Goal: Information Seeking & Learning: Learn about a topic

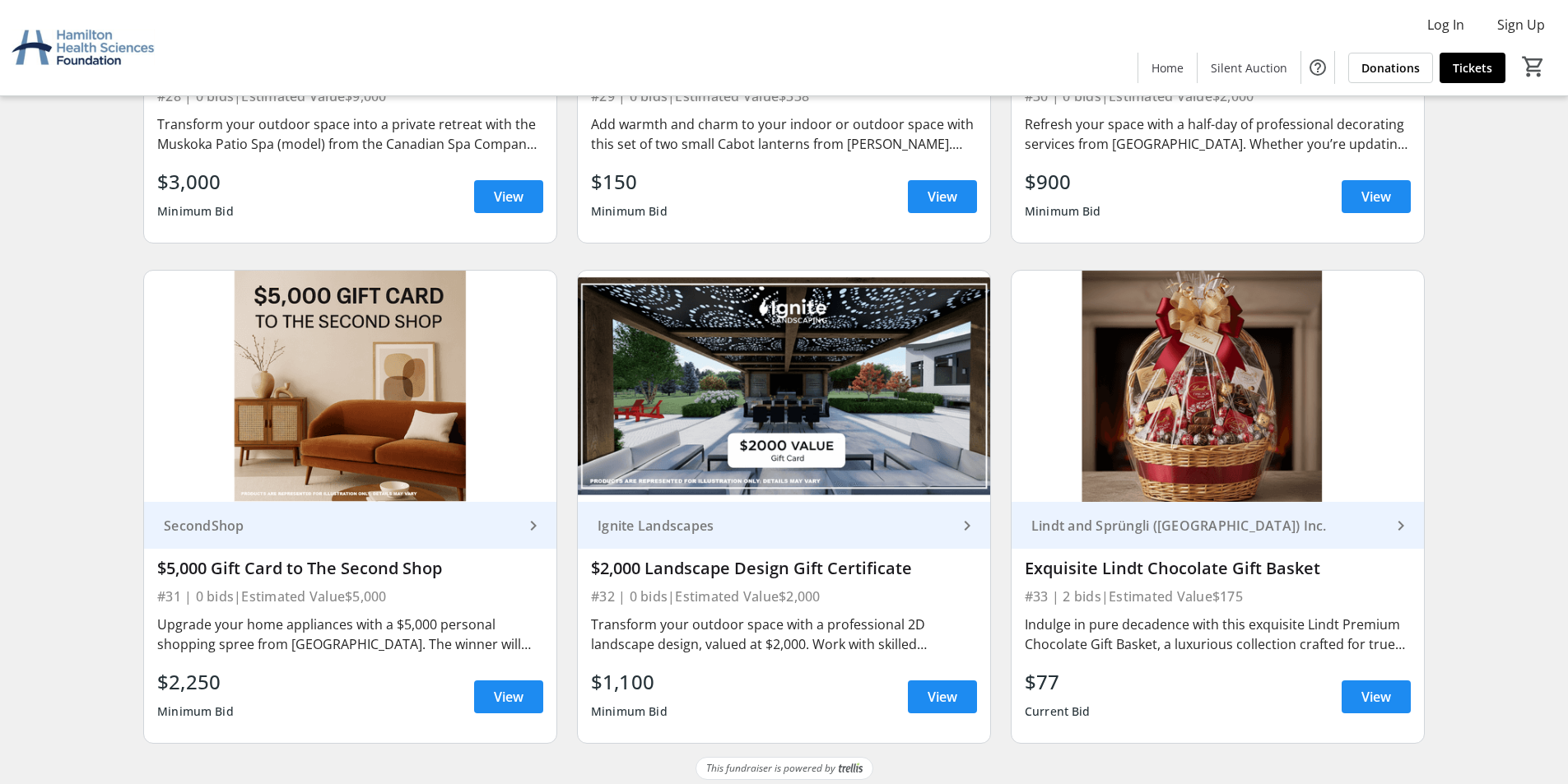
scroll to position [5127, 0]
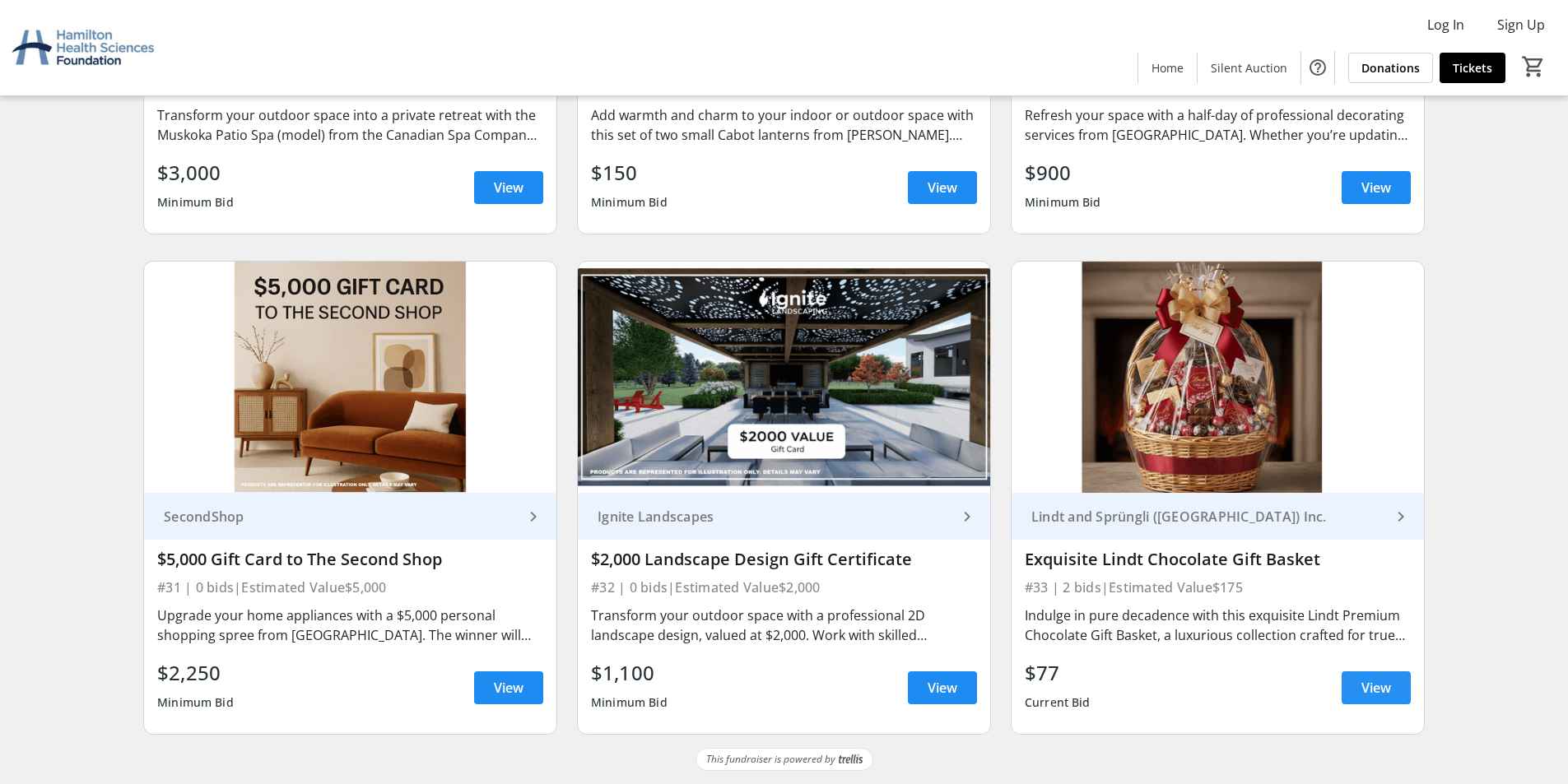
click at [1379, 691] on span "View" at bounding box center [1376, 688] width 30 height 20
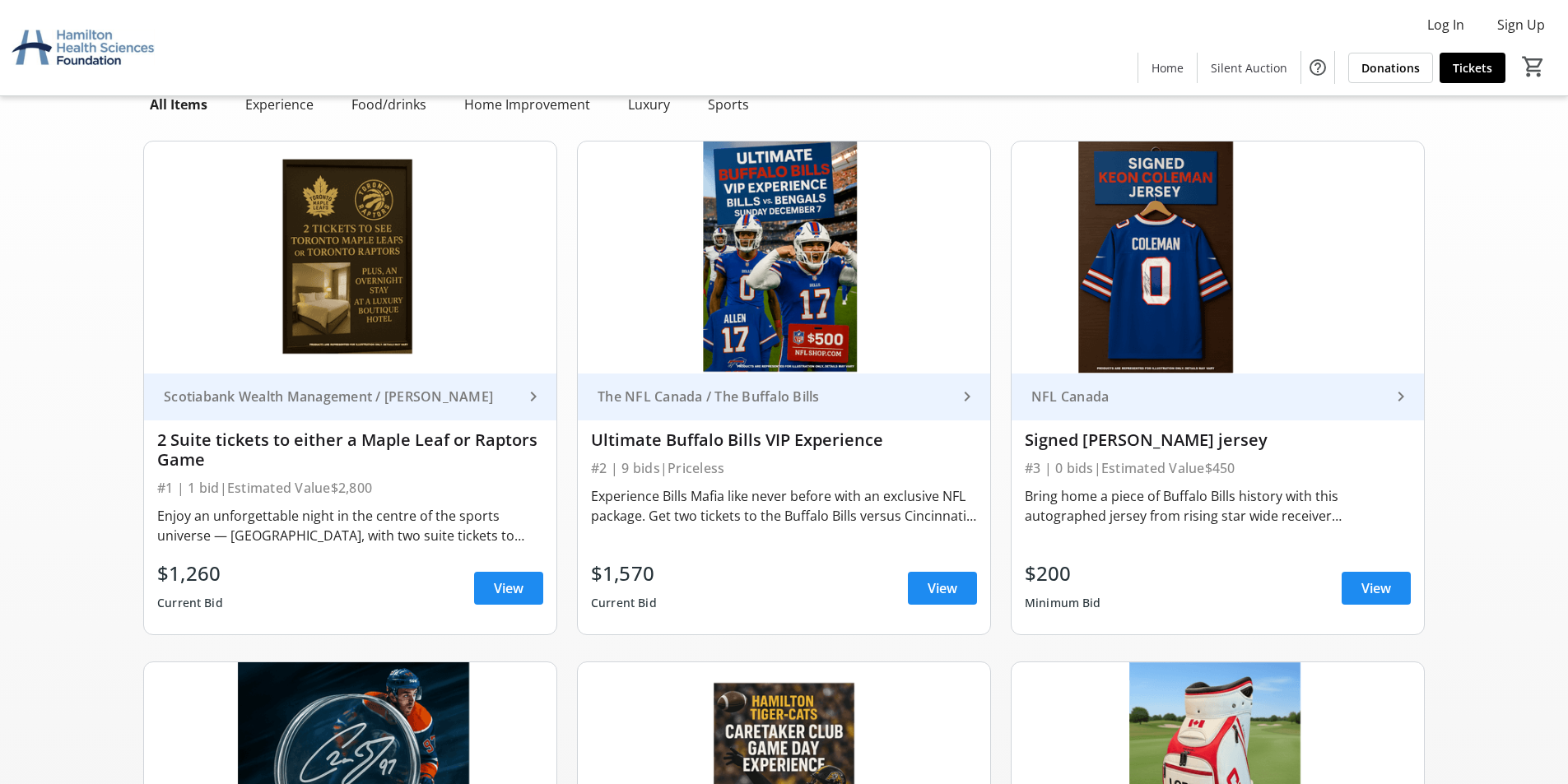
scroll to position [329, 0]
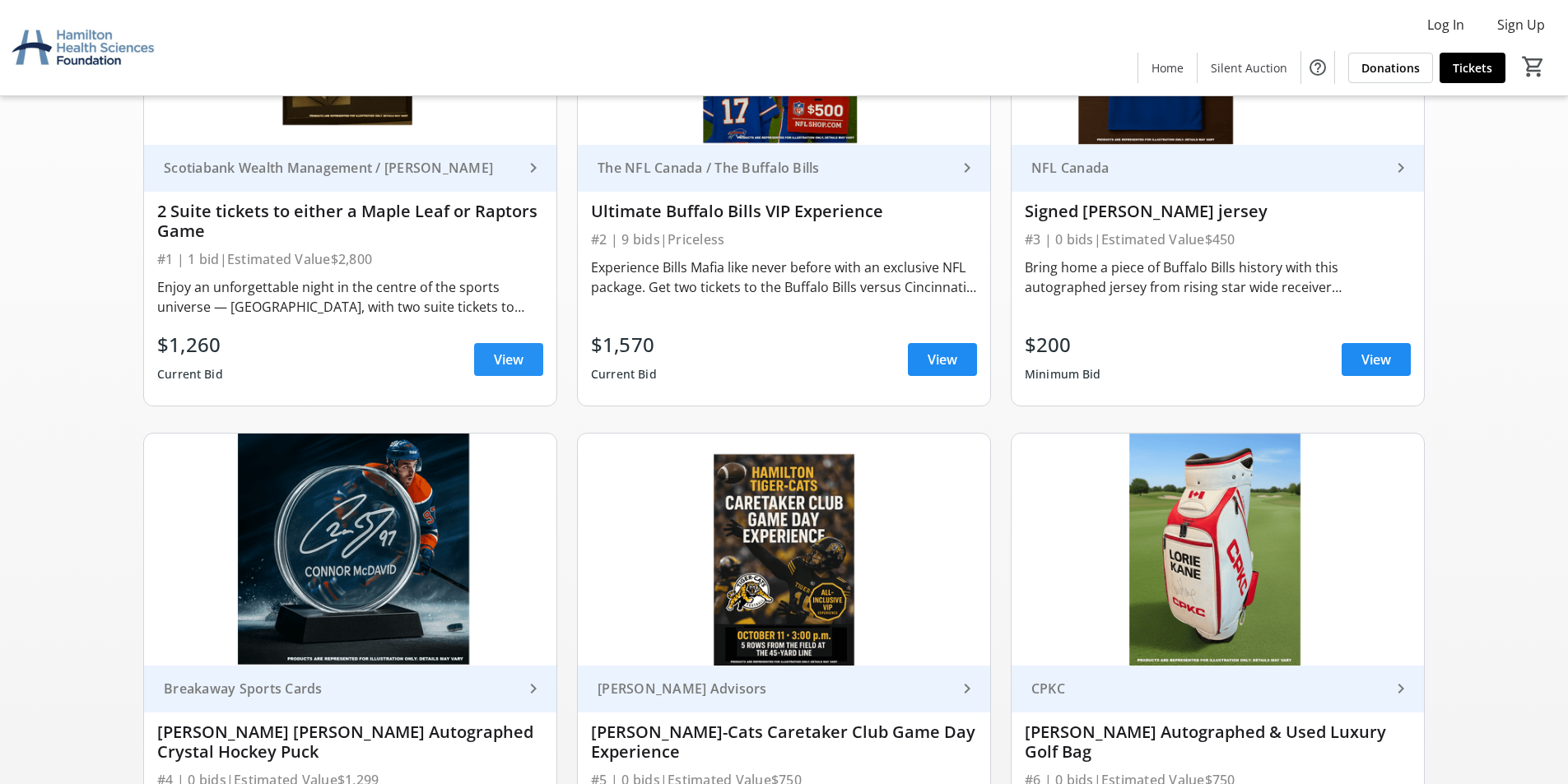
click at [515, 363] on span "View" at bounding box center [509, 360] width 30 height 20
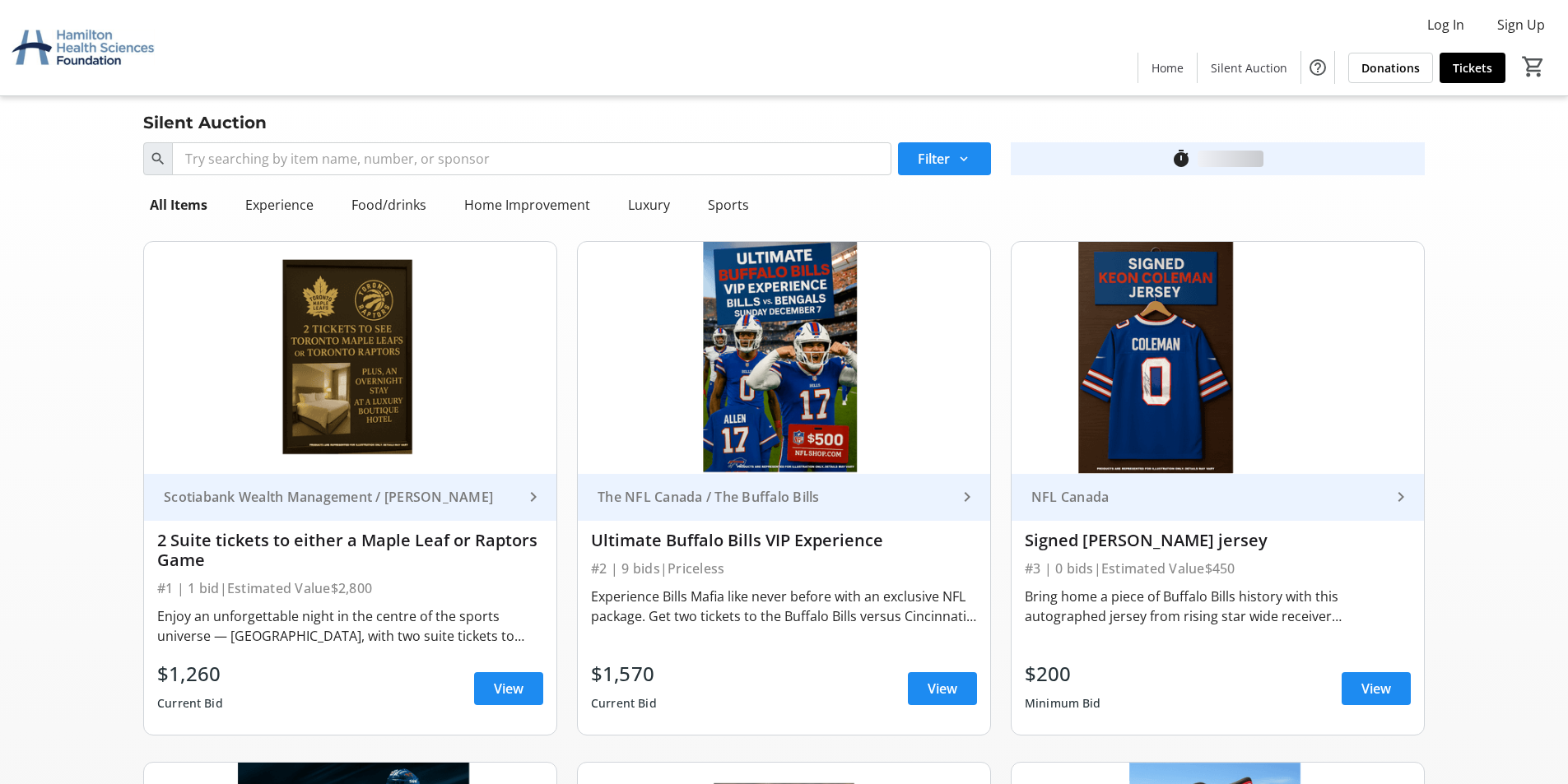
scroll to position [329, 0]
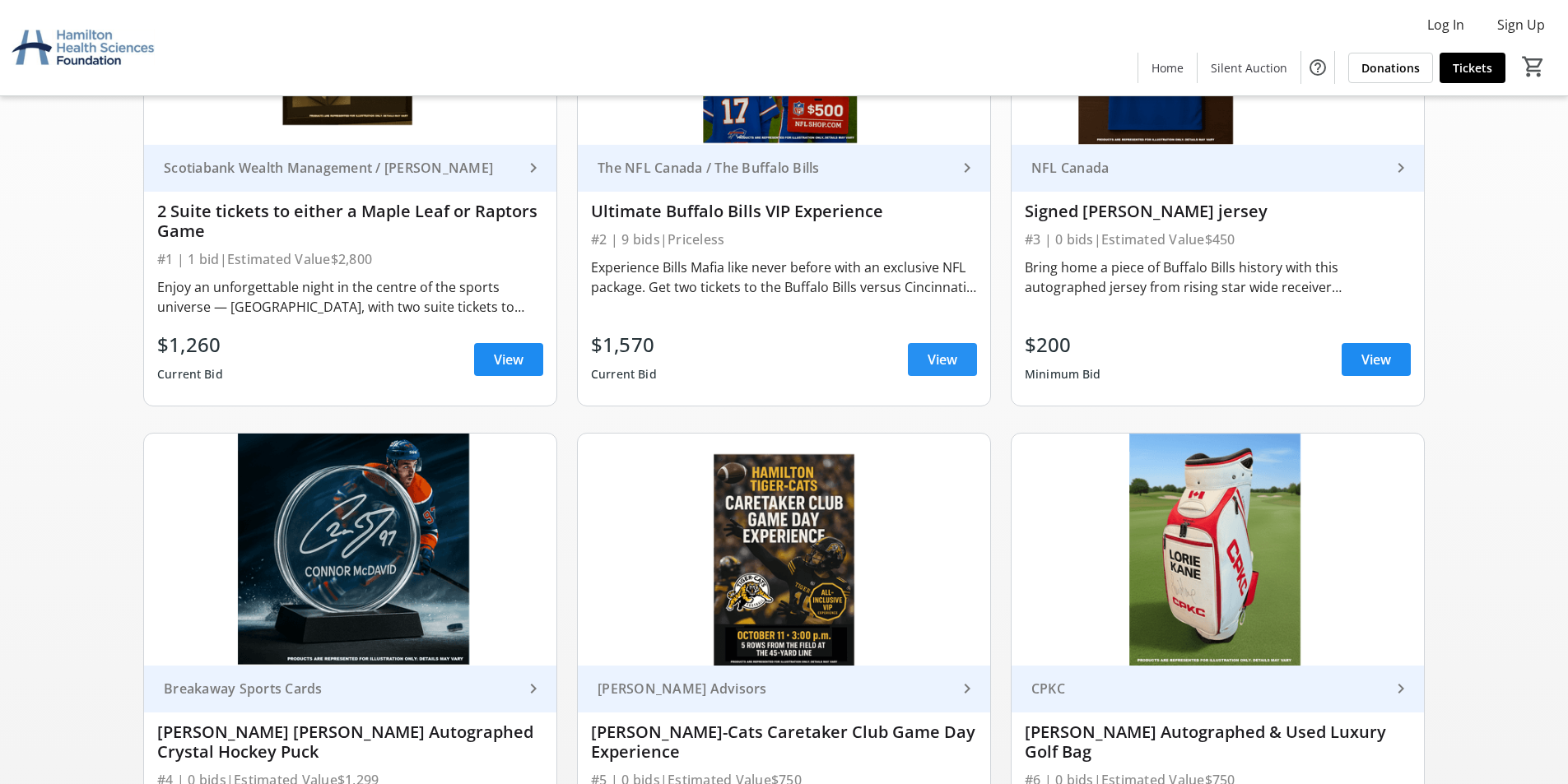
click at [959, 364] on span at bounding box center [943, 360] width 69 height 40
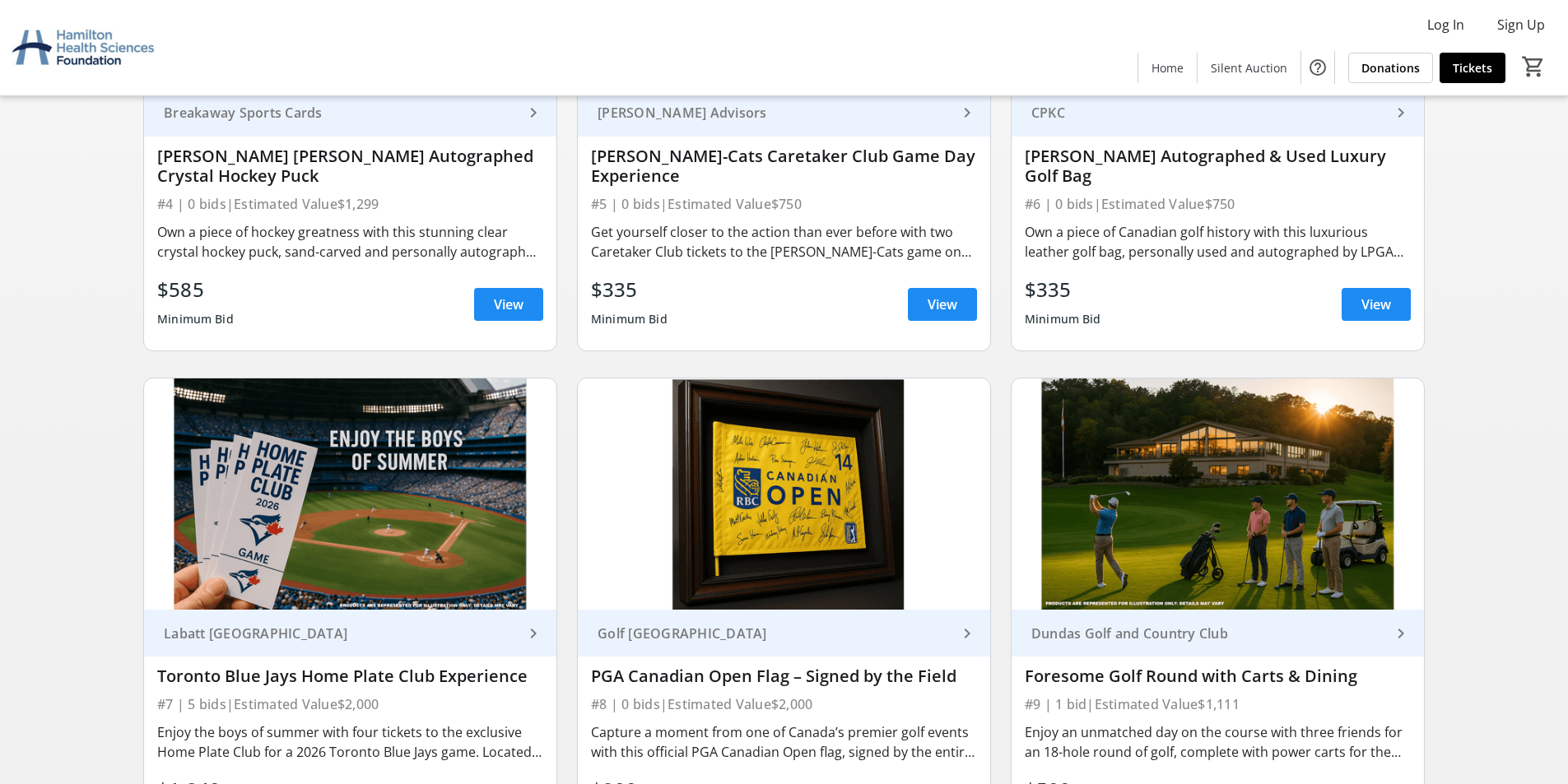
scroll to position [1235, 0]
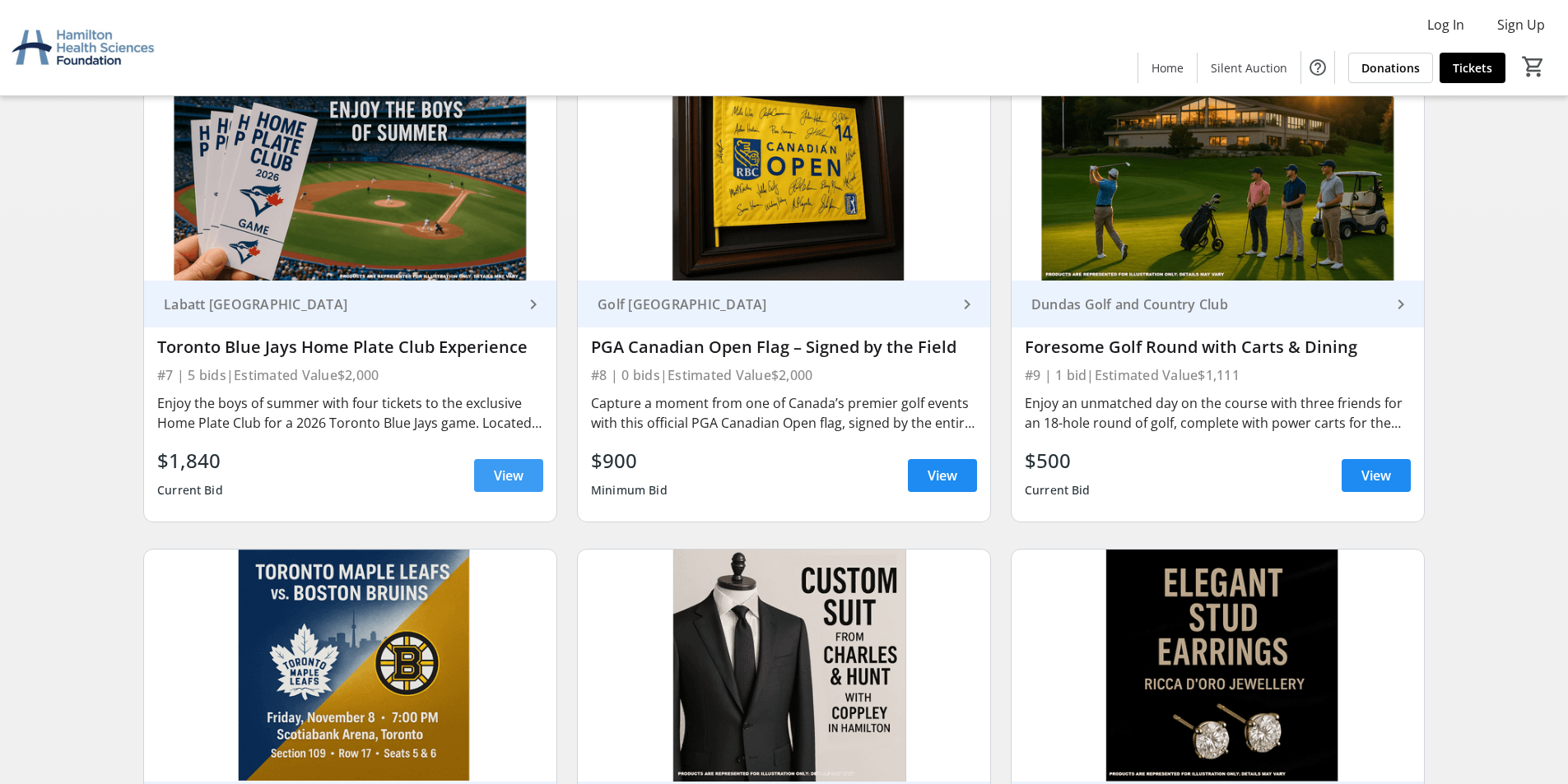
click at [523, 477] on span "View" at bounding box center [509, 475] width 30 height 20
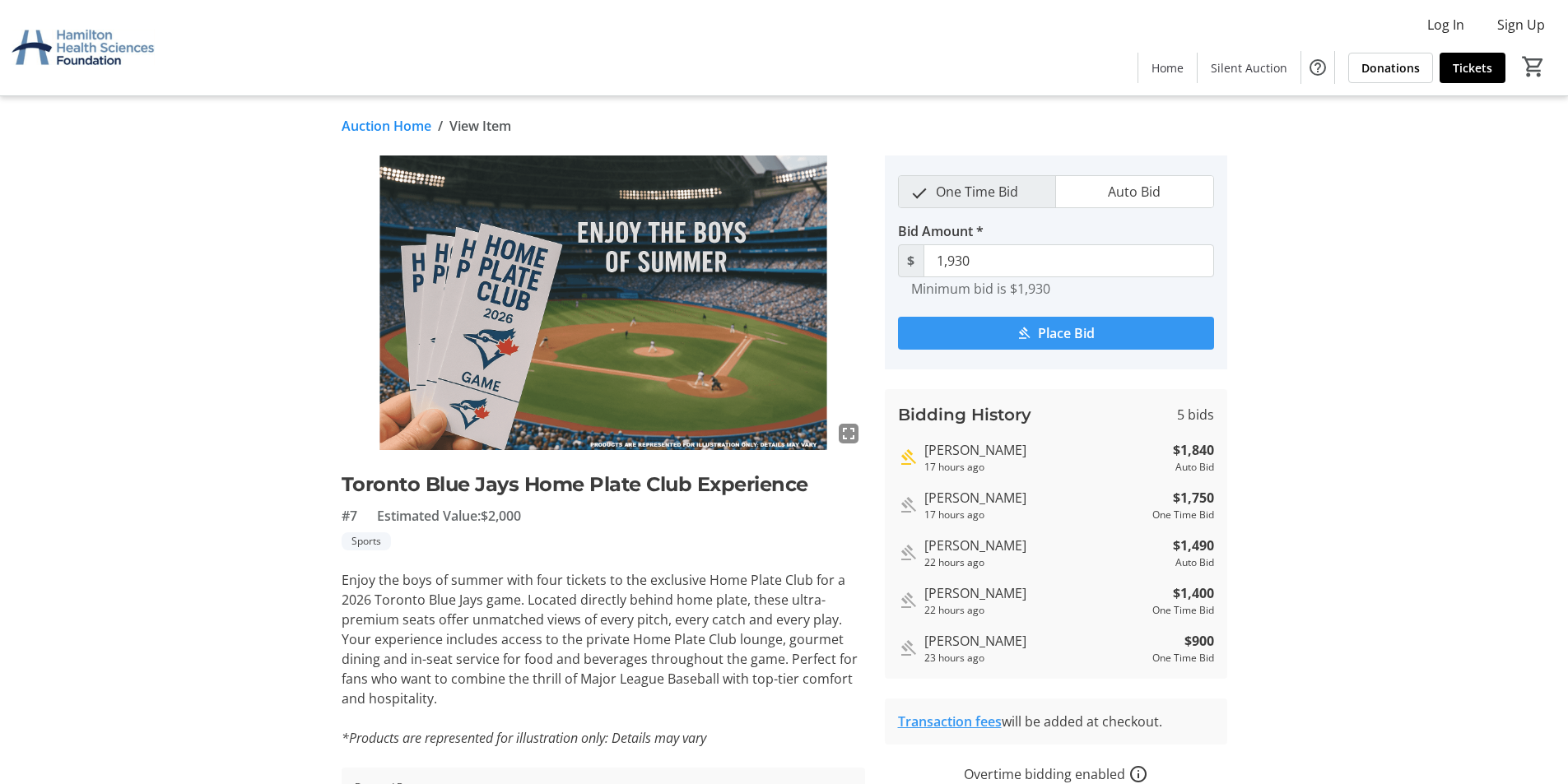
scroll to position [1235, 0]
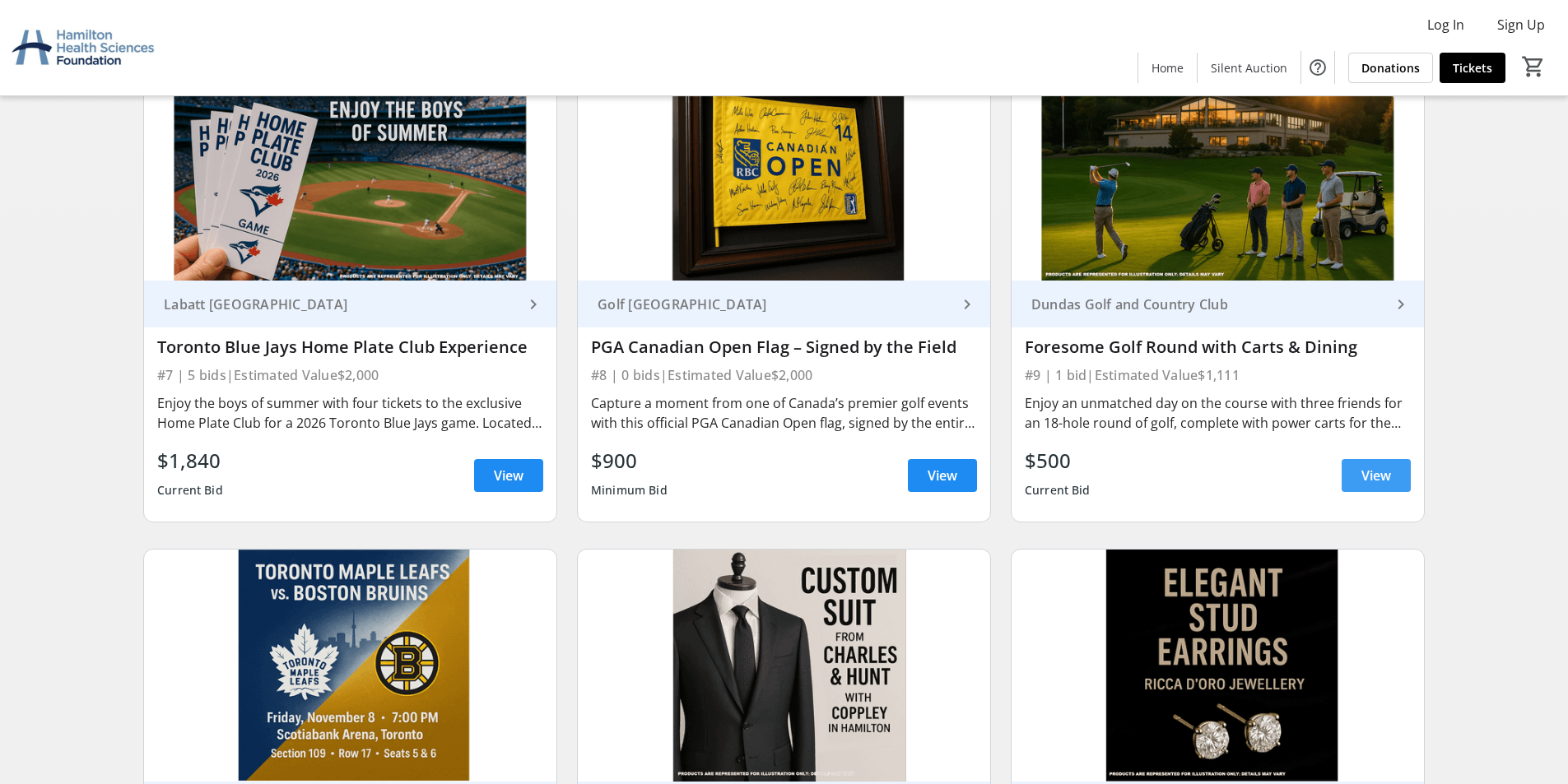
click at [1384, 474] on span "View" at bounding box center [1376, 475] width 30 height 20
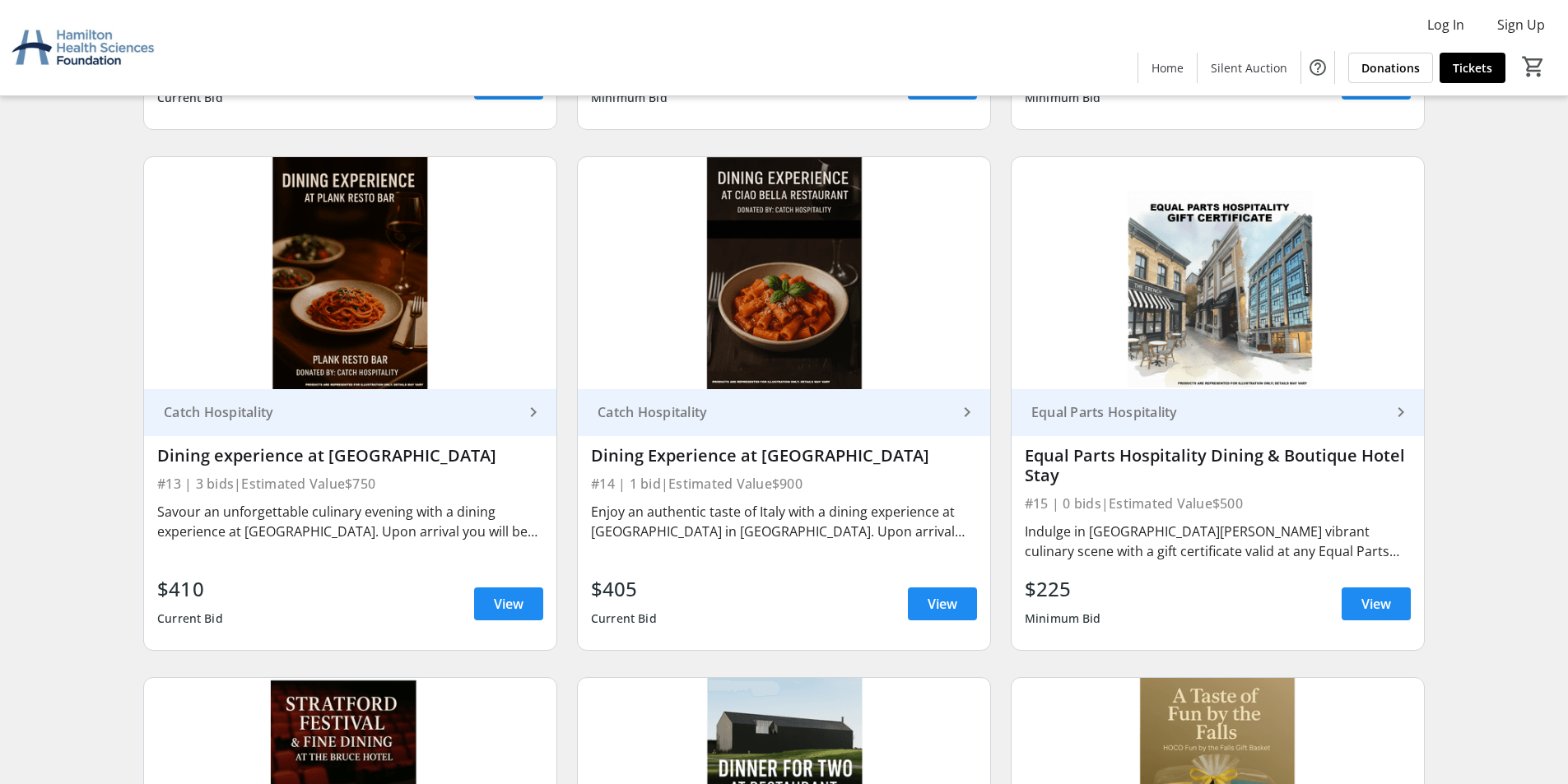
scroll to position [2222, 0]
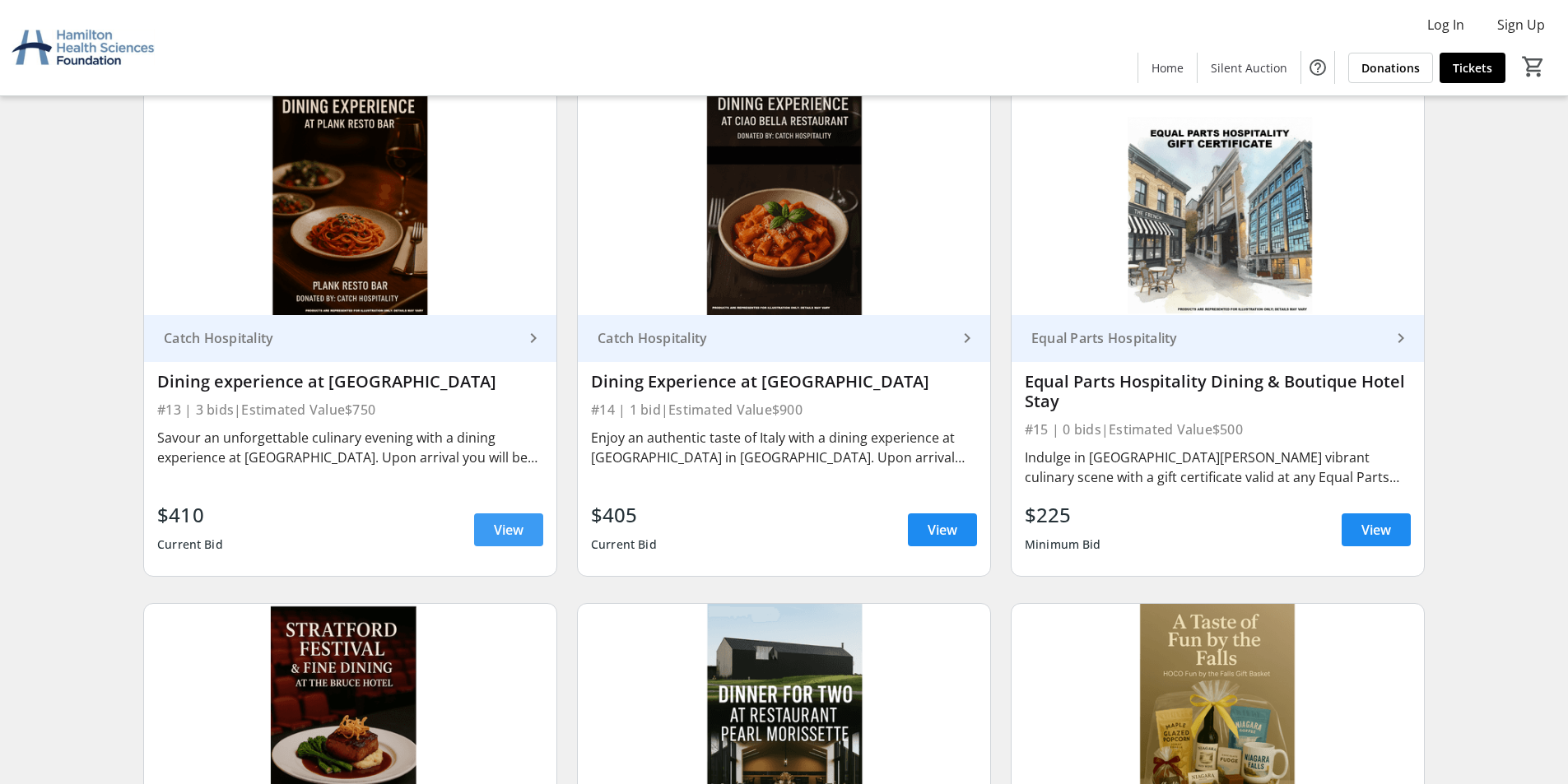
click at [516, 528] on span "View" at bounding box center [509, 530] width 30 height 20
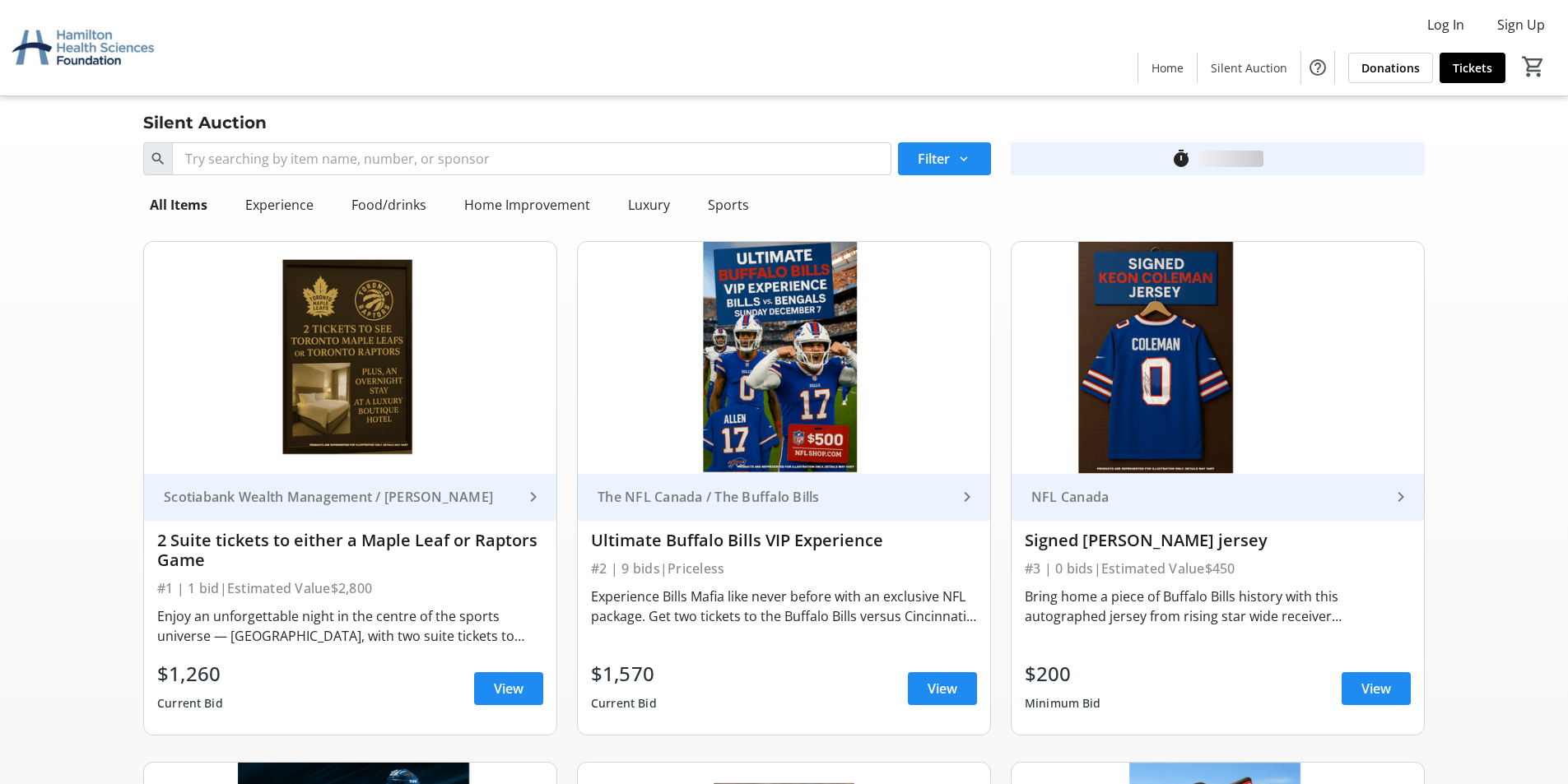
scroll to position [2222, 0]
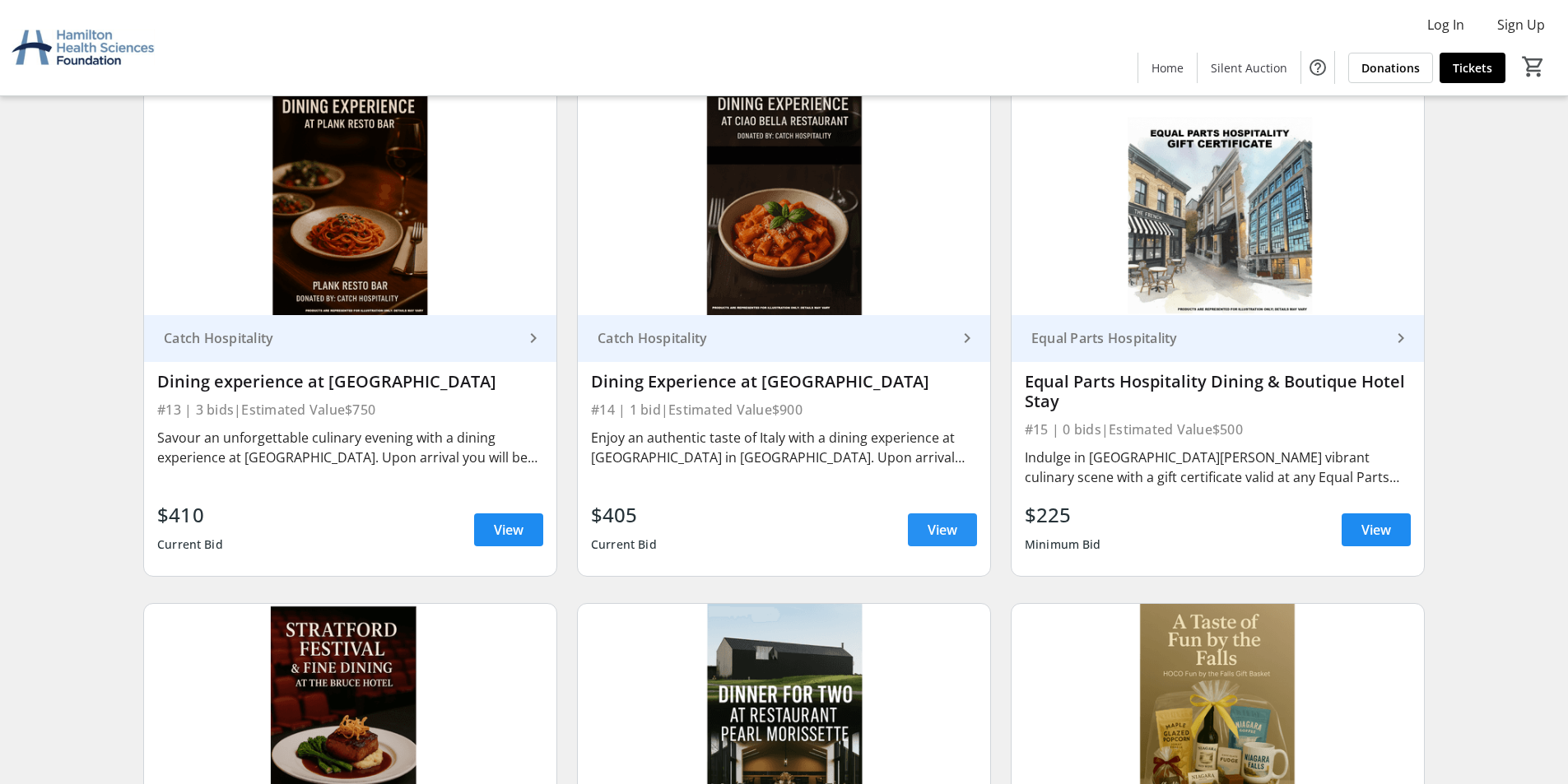
click at [936, 525] on span "View" at bounding box center [943, 530] width 30 height 20
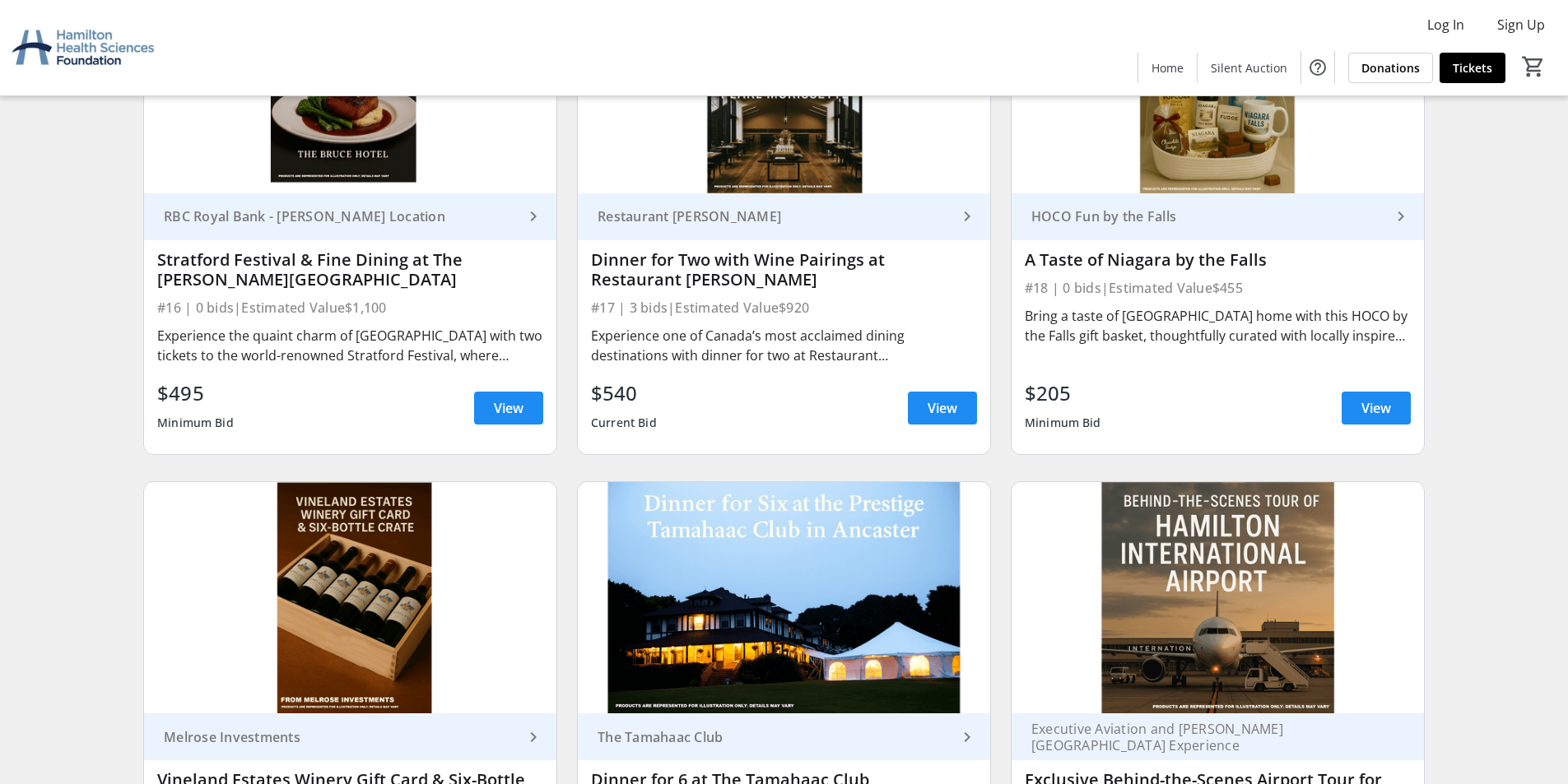
scroll to position [2880, 0]
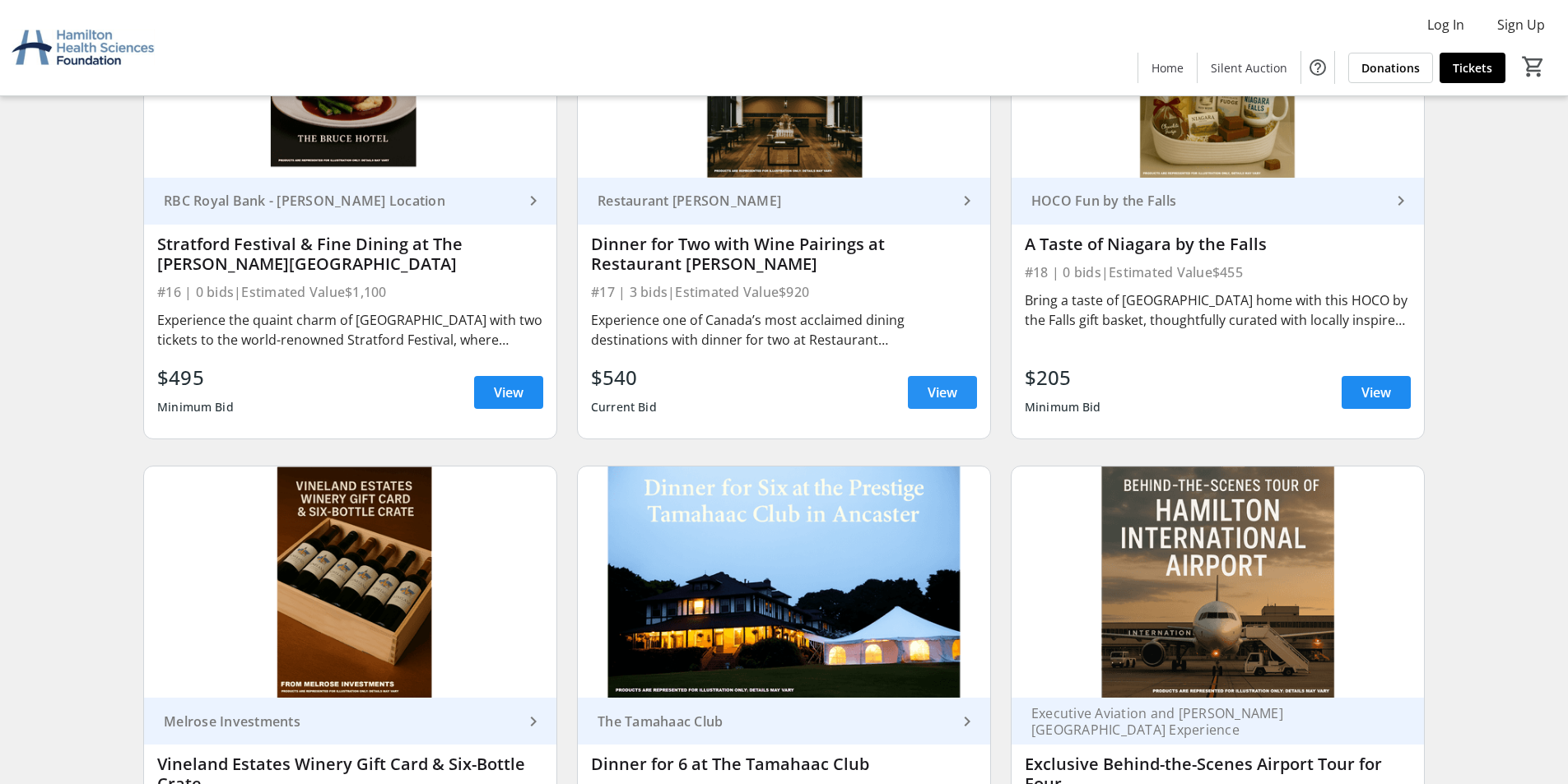
click at [954, 393] on span "View" at bounding box center [943, 393] width 30 height 20
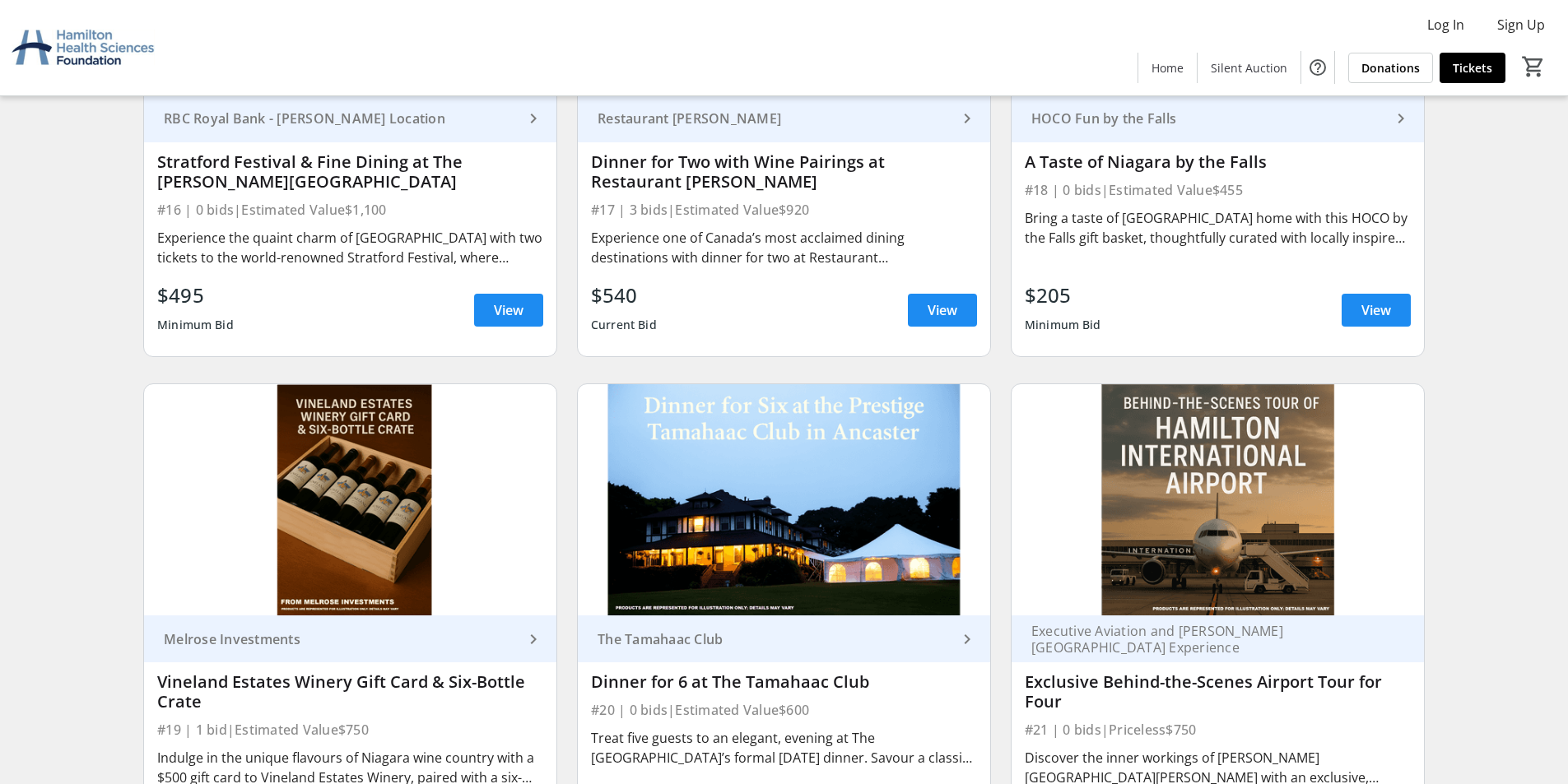
scroll to position [3291, 0]
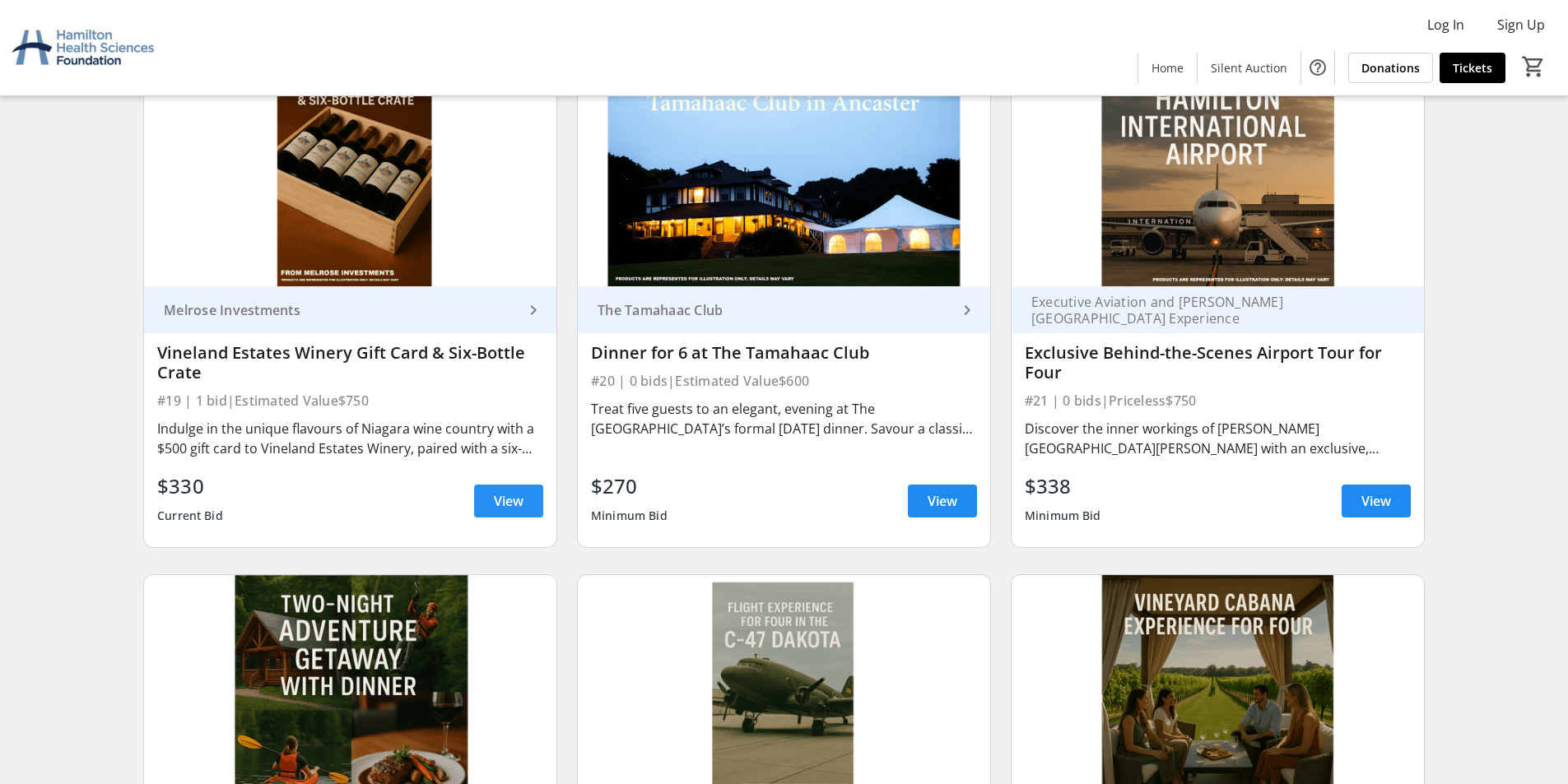
click at [513, 501] on span "View" at bounding box center [509, 501] width 30 height 20
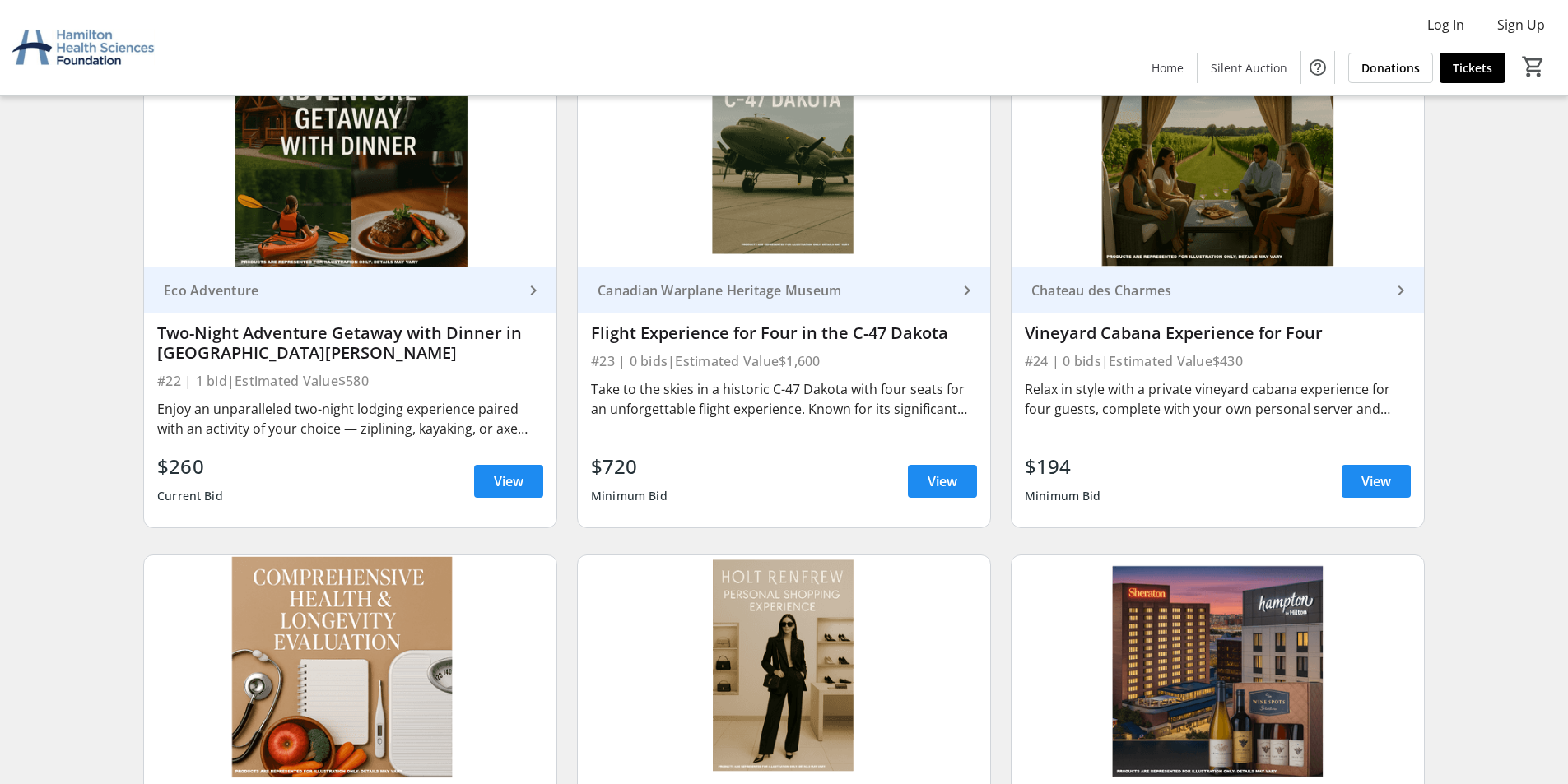
scroll to position [3867, 0]
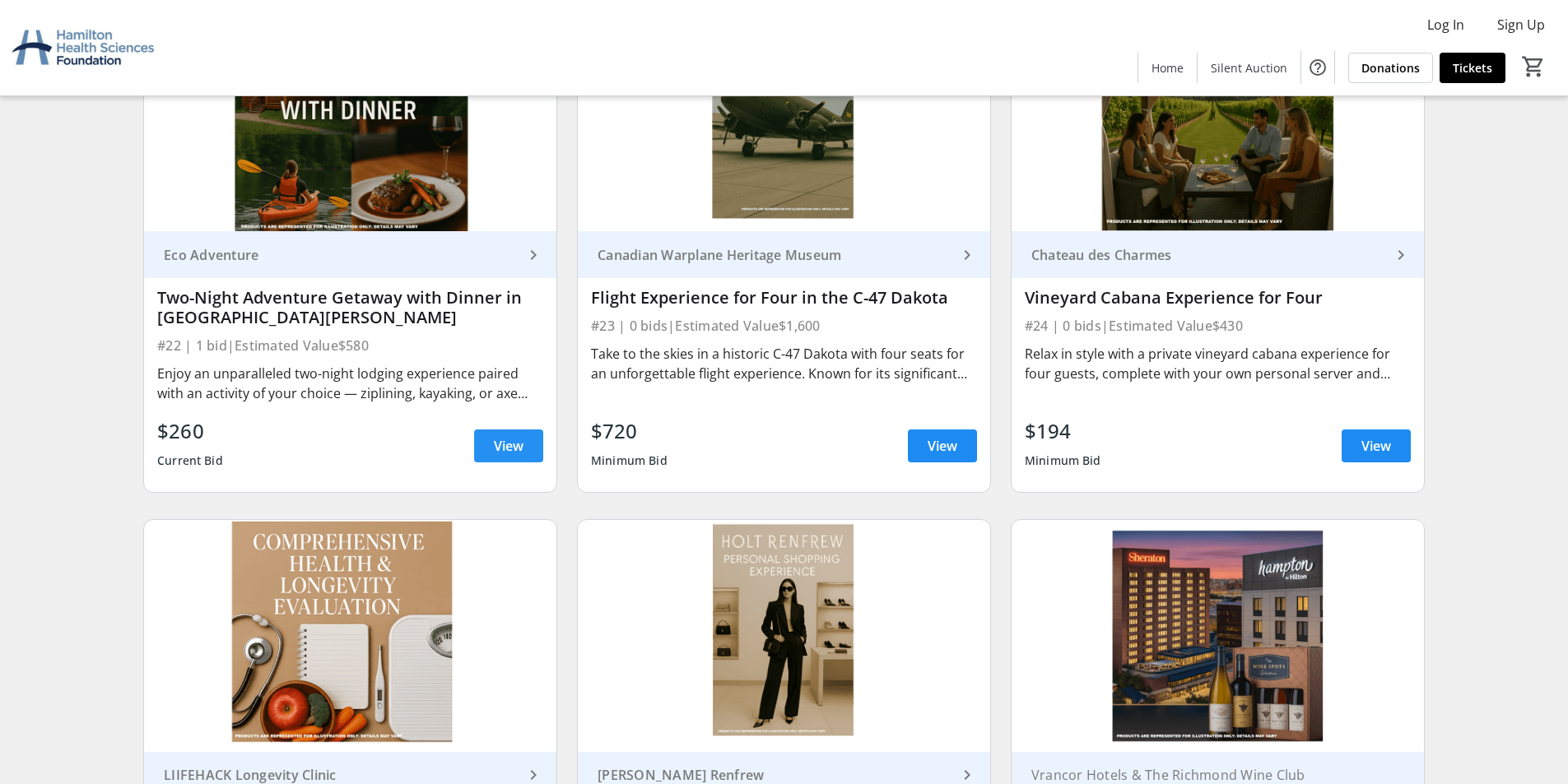
click at [509, 442] on span "View" at bounding box center [509, 446] width 30 height 20
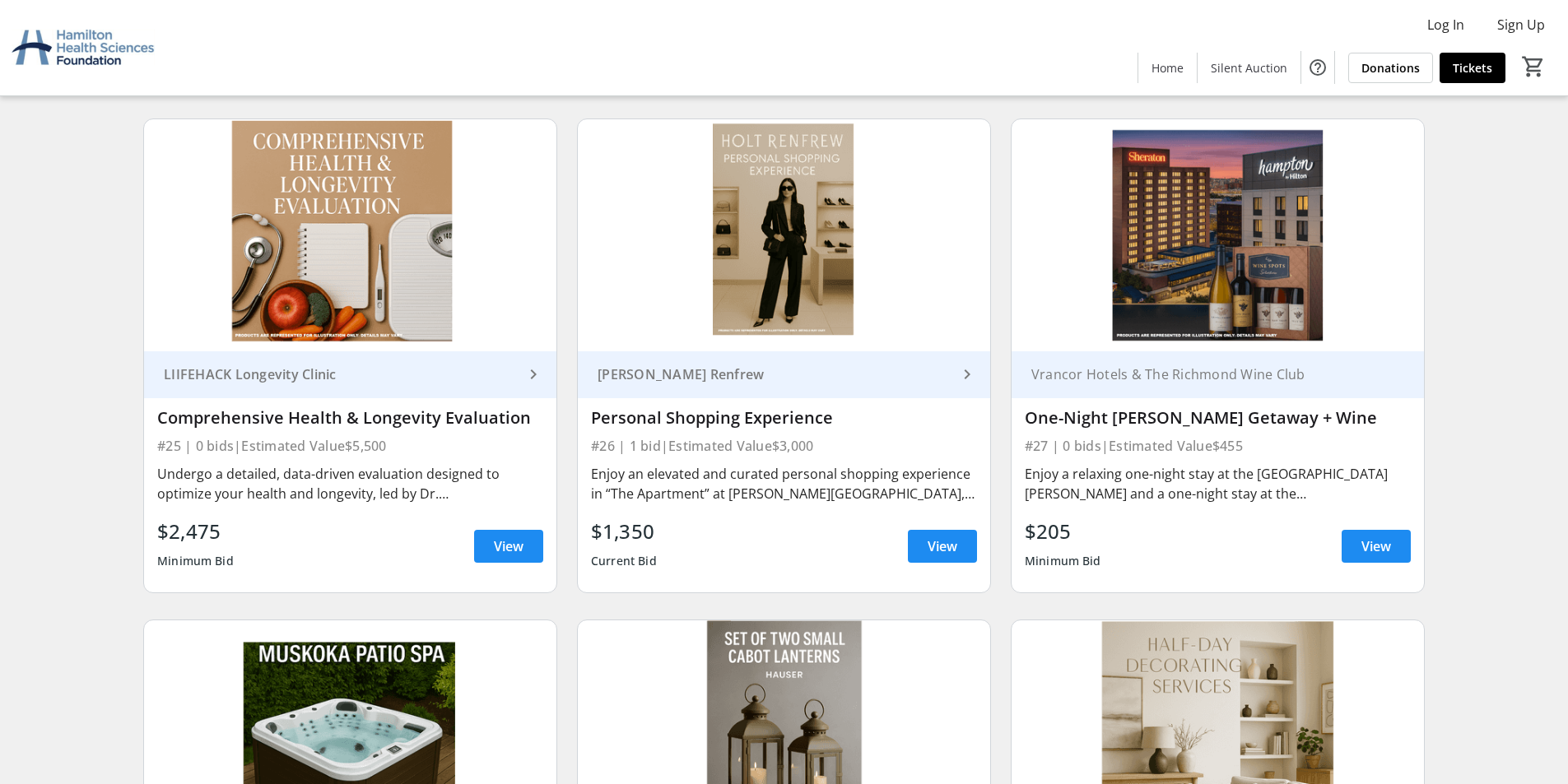
scroll to position [4279, 0]
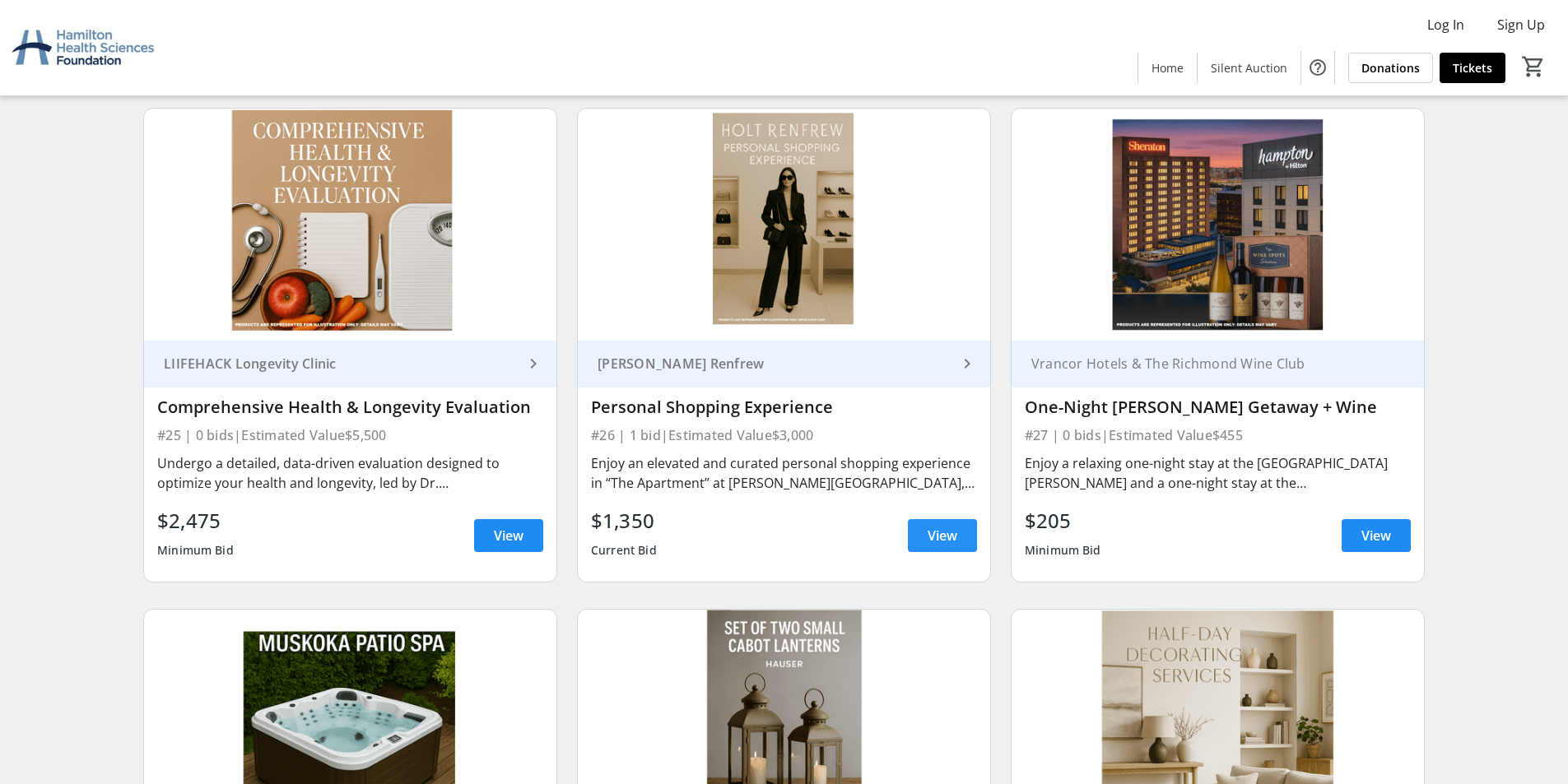
click at [928, 537] on span "View" at bounding box center [943, 536] width 30 height 20
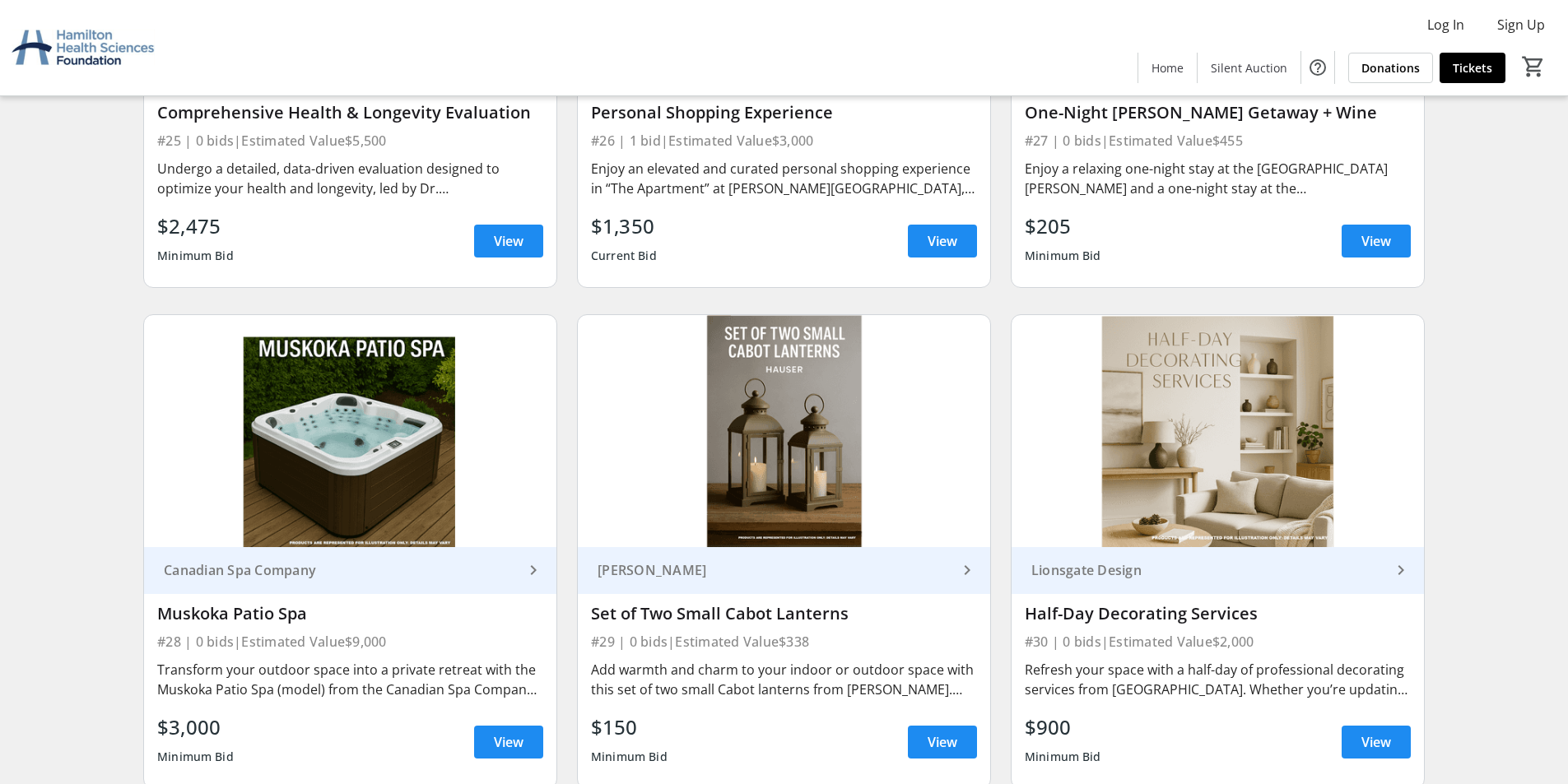
scroll to position [4387, 0]
